Goal: Navigation & Orientation: Find specific page/section

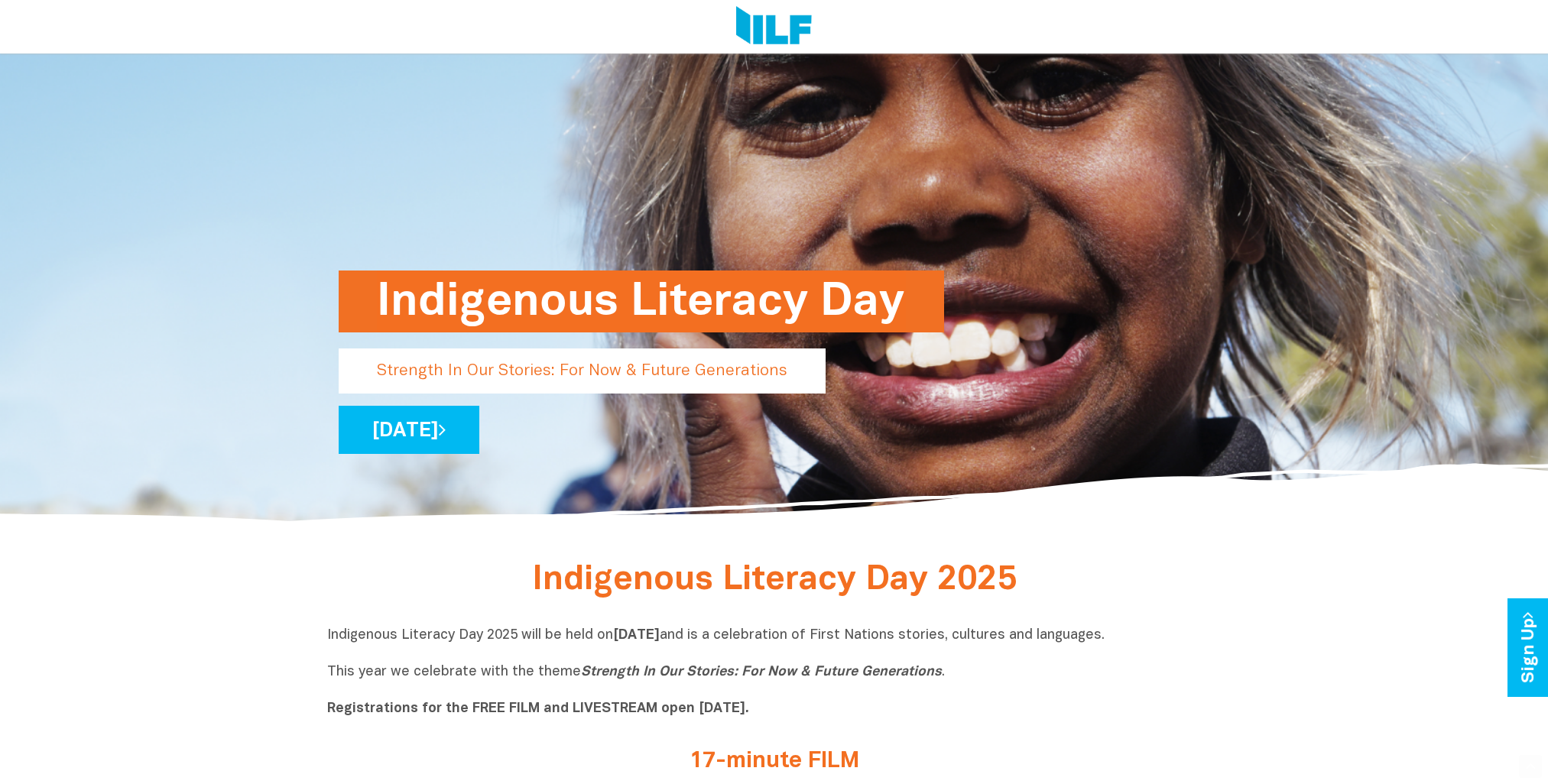
scroll to position [153, 0]
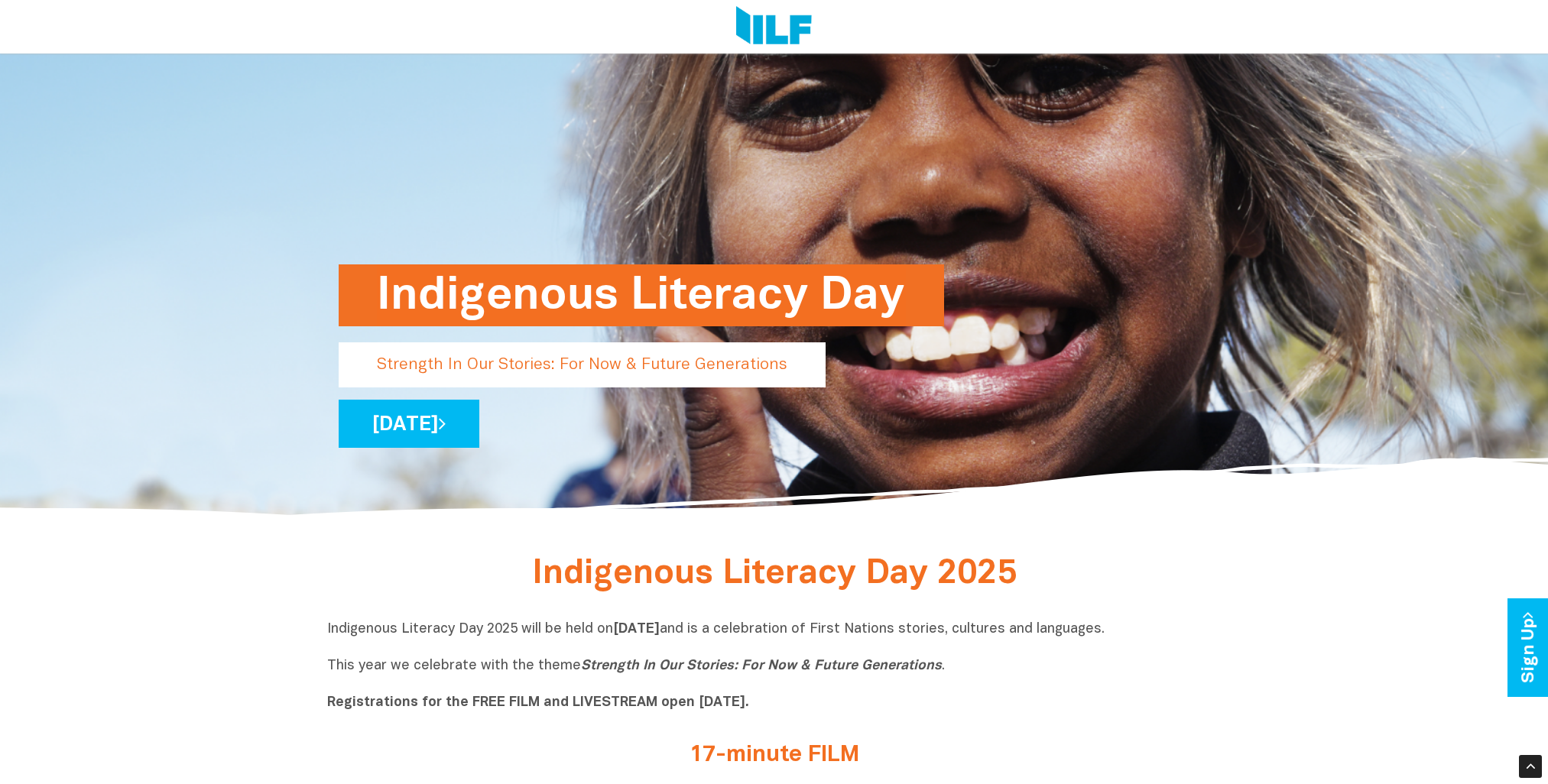
click at [584, 665] on icon "Strength In Our Stories: For Now & Future Generations" at bounding box center [761, 665] width 361 height 13
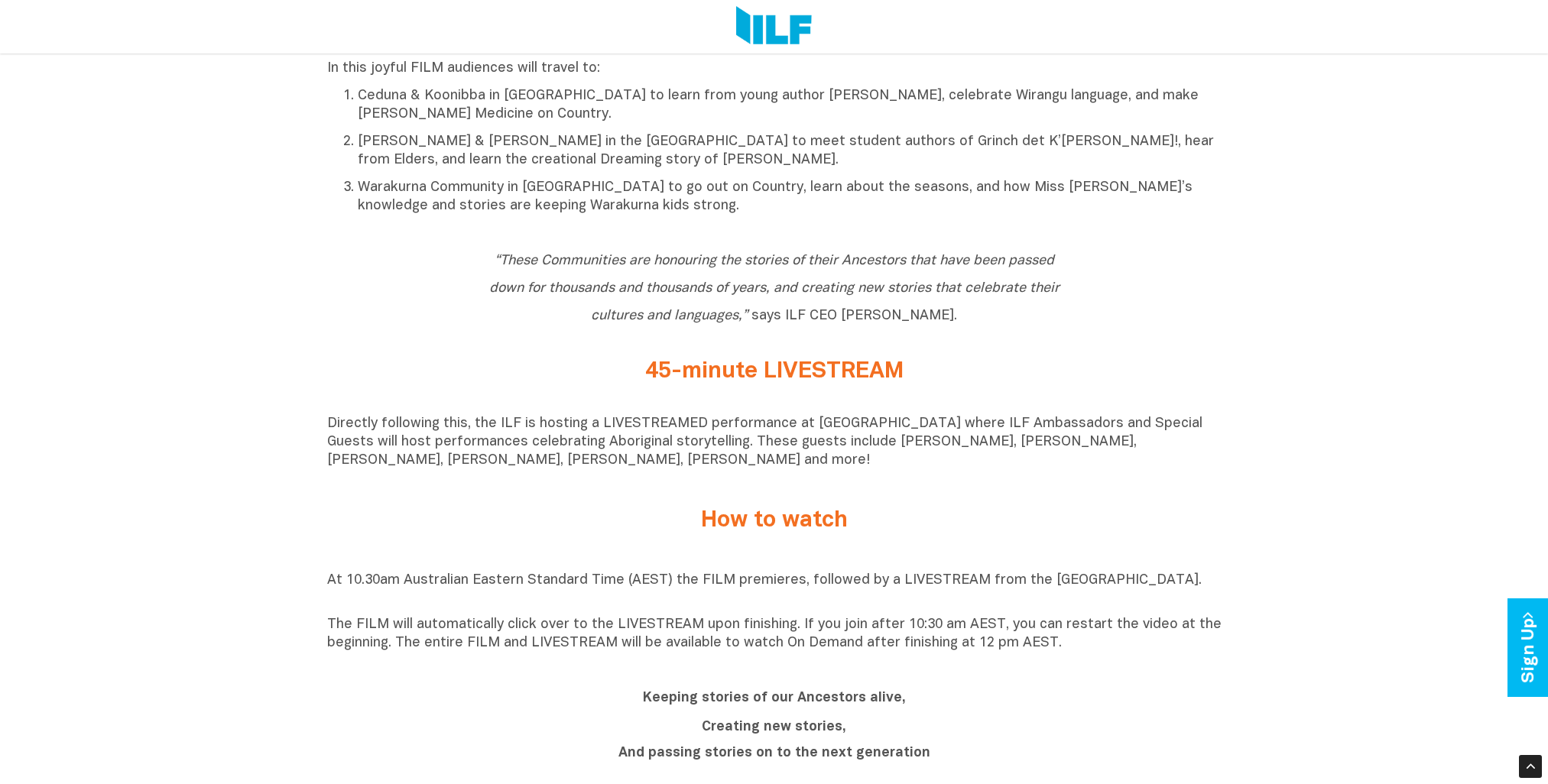
scroll to position [1070, 0]
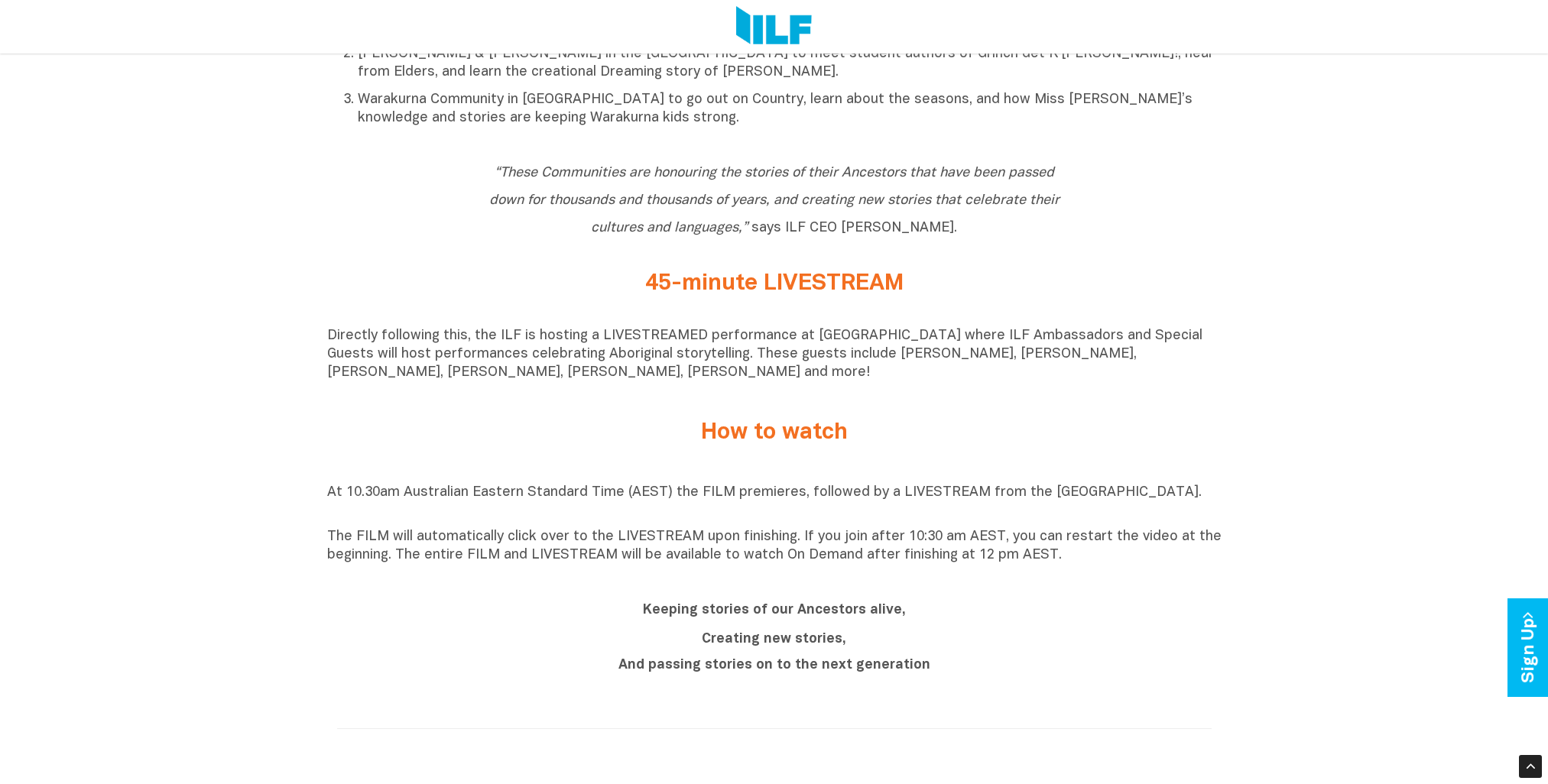
click at [726, 614] on b "Keeping stories of our Ancestors alive," at bounding box center [774, 609] width 263 height 13
click at [739, 646] on b "Creating new stories," at bounding box center [774, 638] width 145 height 13
click at [740, 668] on b "And passing stories on to the next generation" at bounding box center [774, 665] width 312 height 13
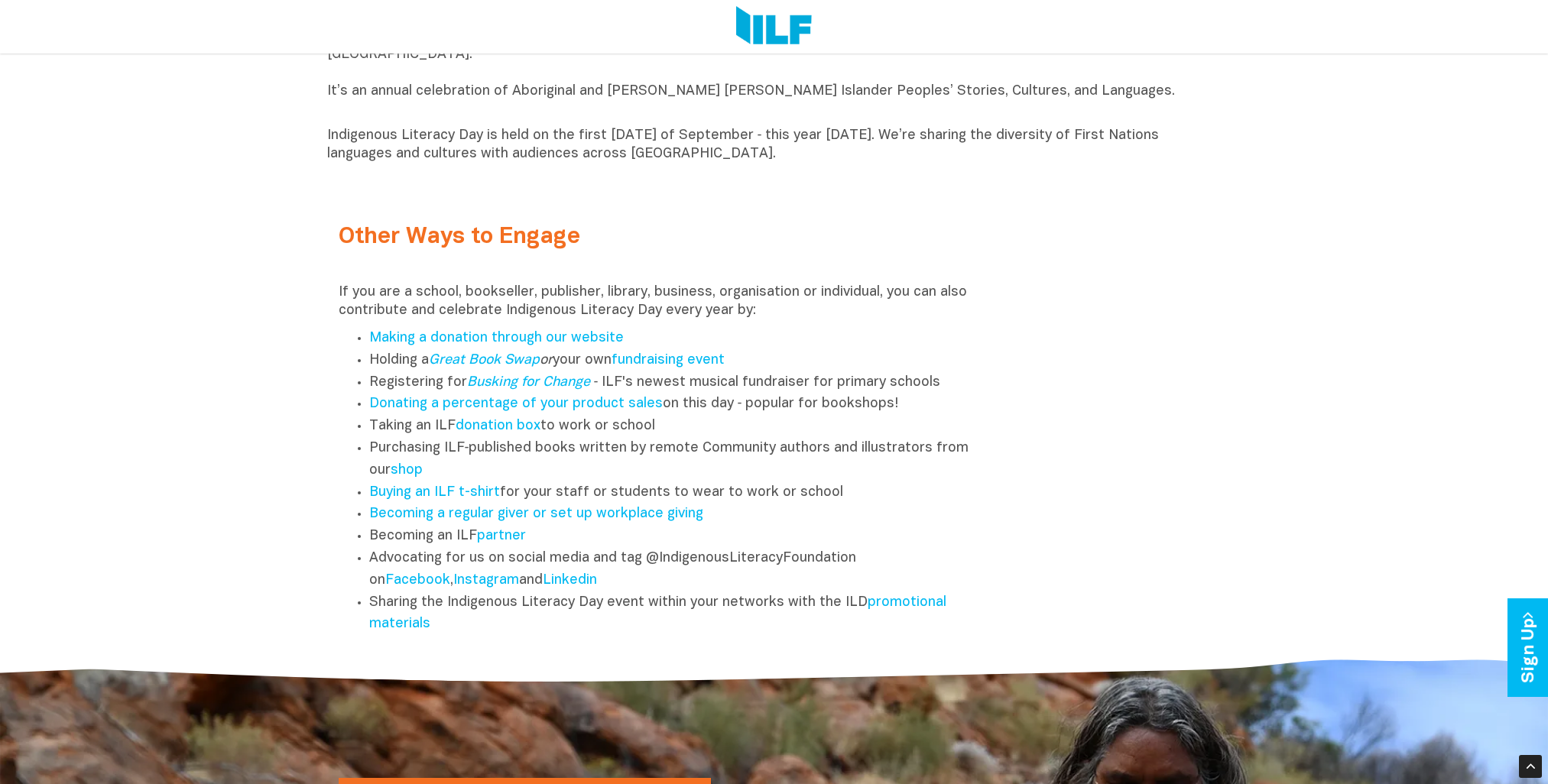
scroll to position [1911, 0]
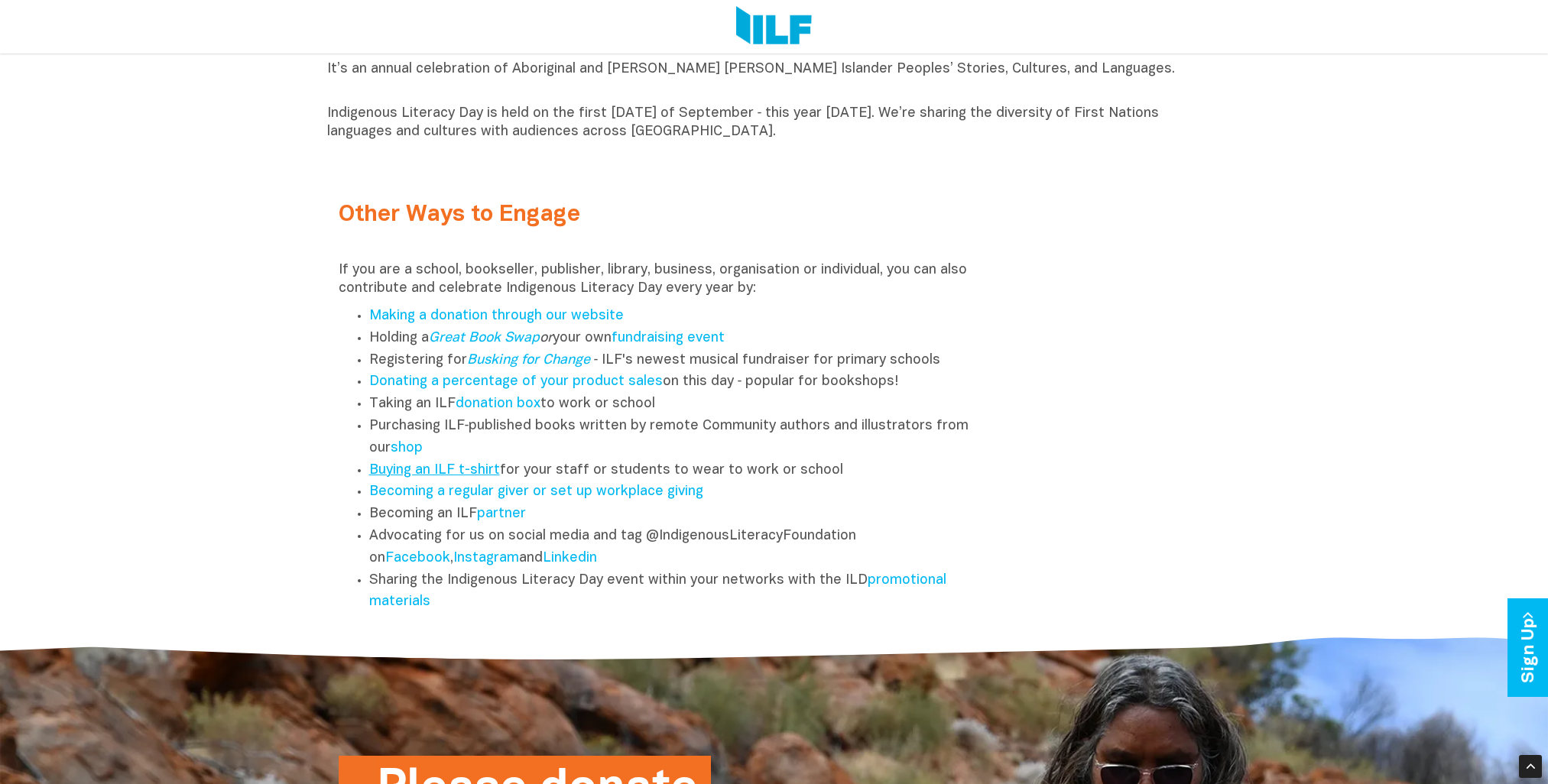
click at [461, 474] on link "Buying an ILF t-shirt" at bounding box center [434, 469] width 131 height 13
click at [498, 564] on link "Instagram" at bounding box center [486, 558] width 66 height 13
click at [434, 564] on link "Facebook" at bounding box center [417, 558] width 65 height 13
click at [575, 564] on link "Linkedin" at bounding box center [569, 558] width 54 height 13
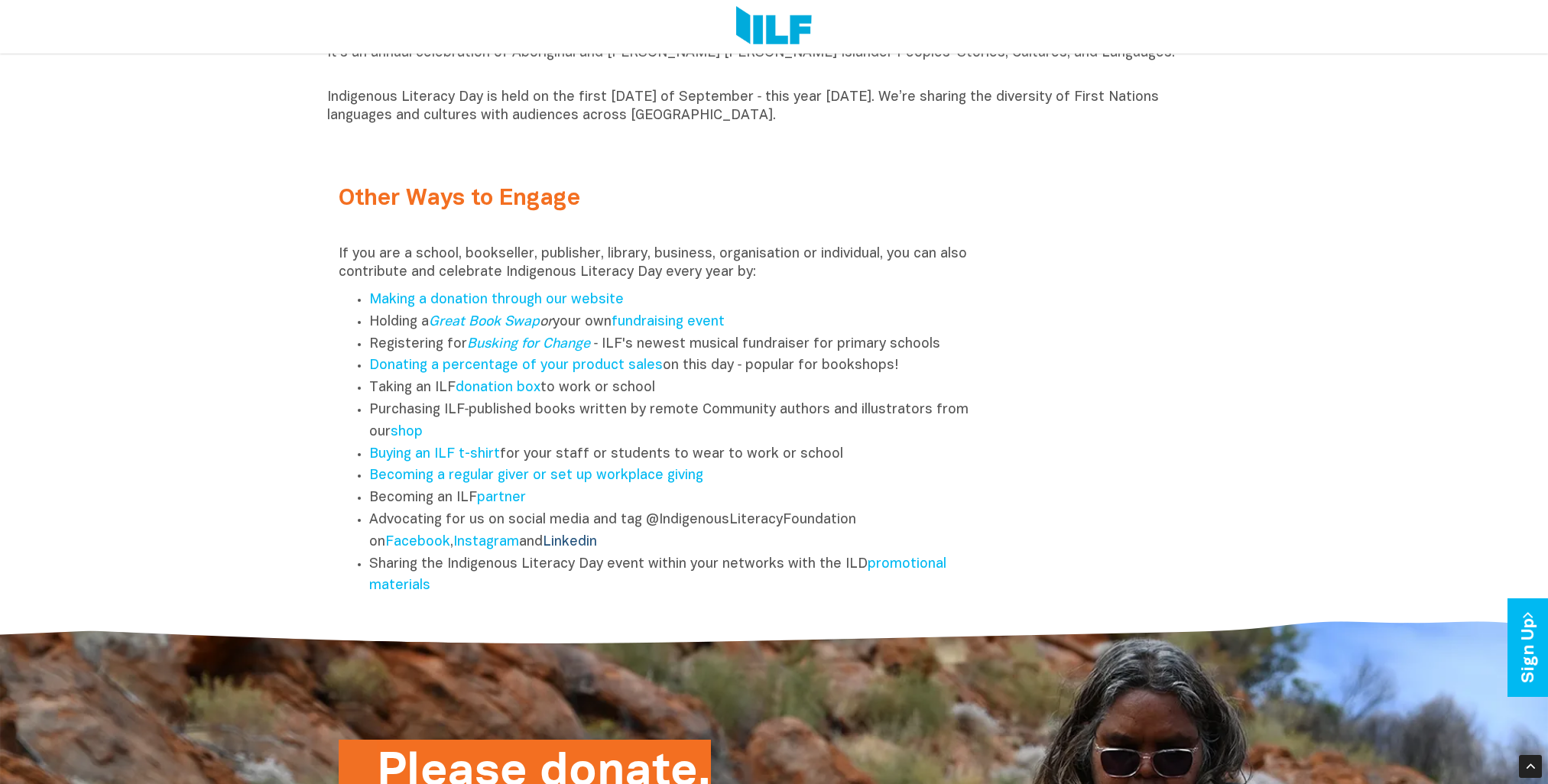
scroll to position [1987, 0]
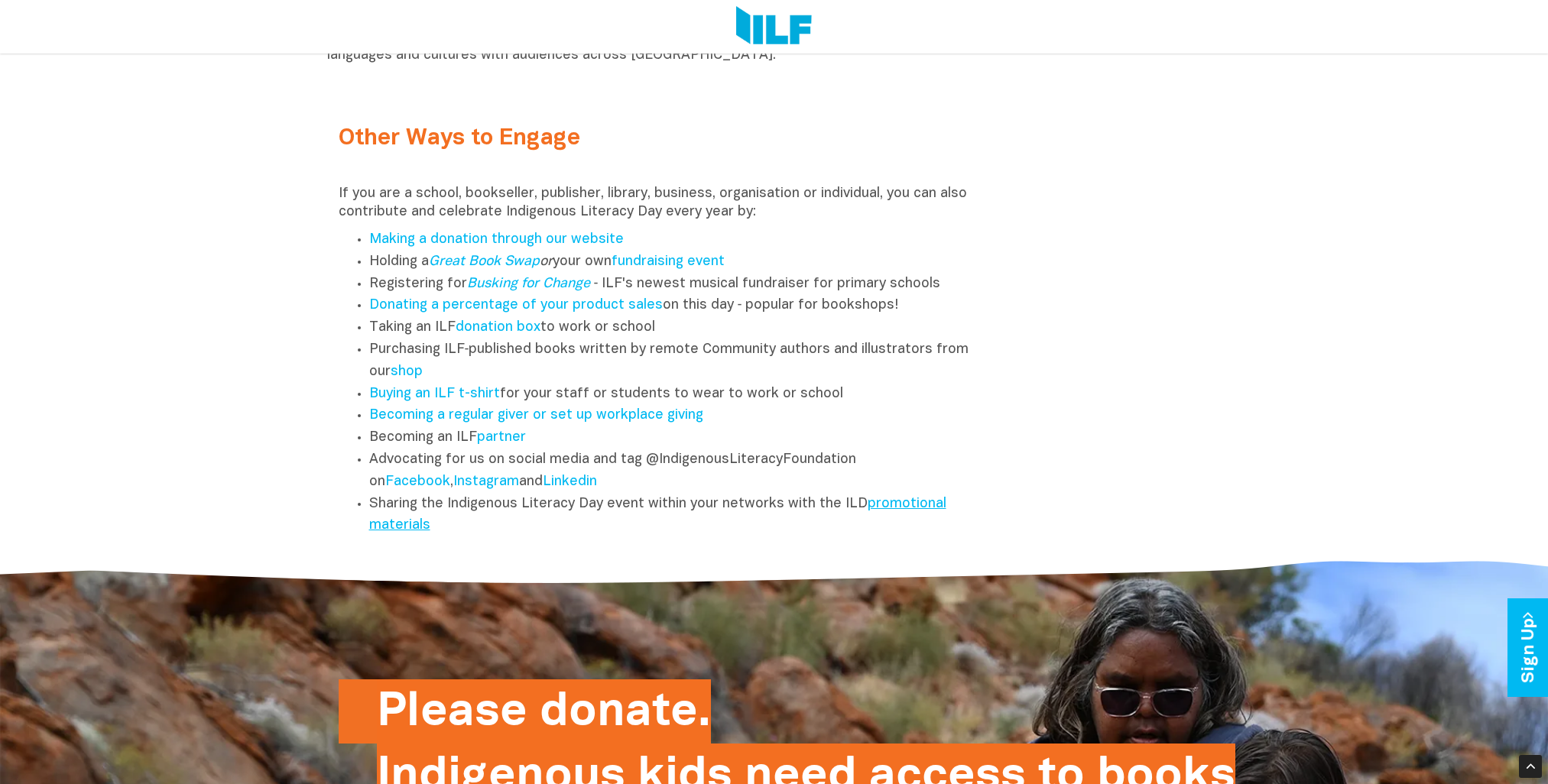
click at [877, 512] on link "promotional materials" at bounding box center [658, 515] width 577 height 35
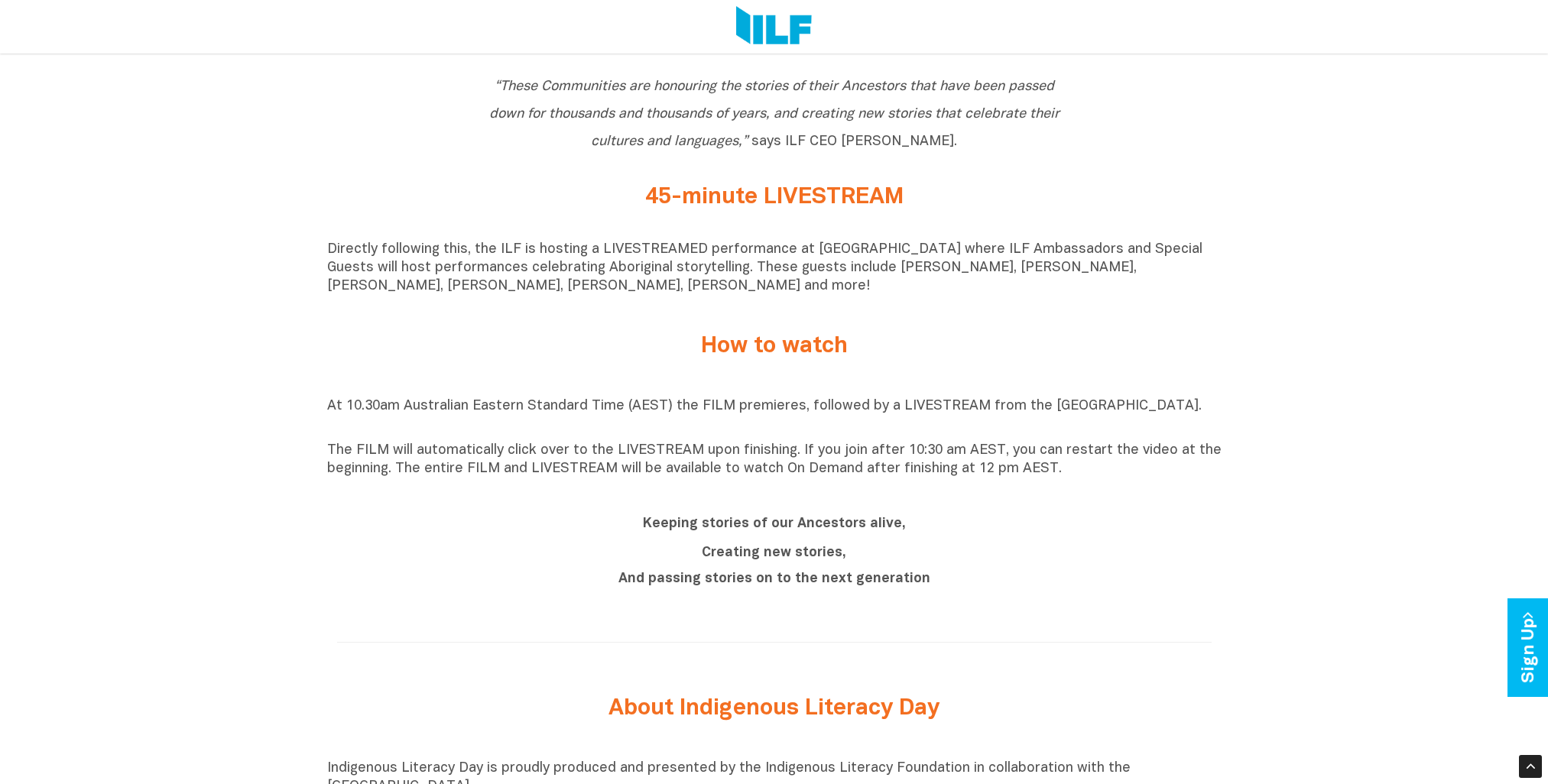
scroll to position [1223, 0]
